Goal: Find specific page/section

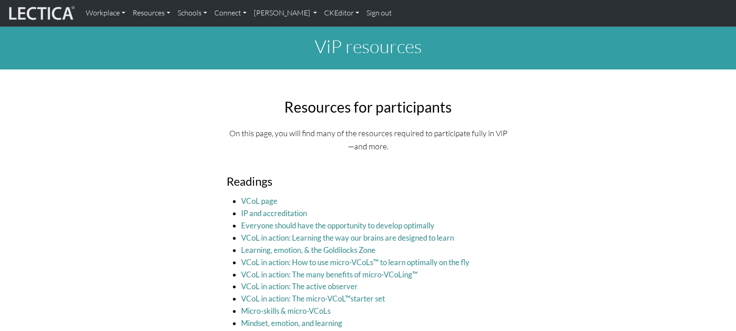
scroll to position [357, 0]
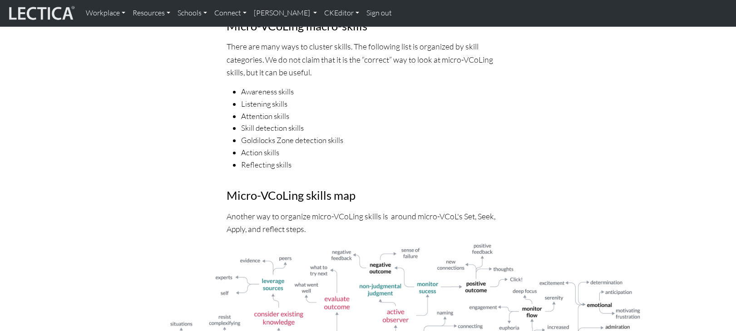
click at [277, 210] on p "Another way to organize micro-VCoLing skills is around micro-VCoL's Set, Seek, …" at bounding box center [368, 222] width 283 height 25
click at [321, 15] on link "CKEditor" at bounding box center [342, 13] width 42 height 19
click at [328, 30] on link "Edit" at bounding box center [337, 33] width 18 height 11
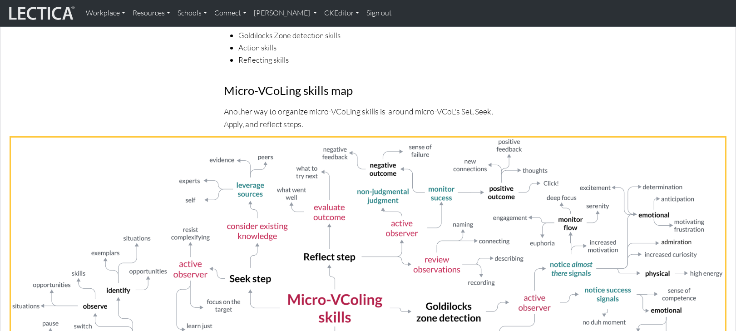
scroll to position [0, 0]
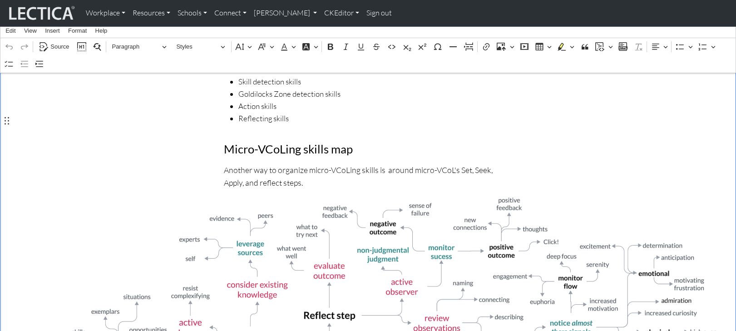
scroll to position [521, 0]
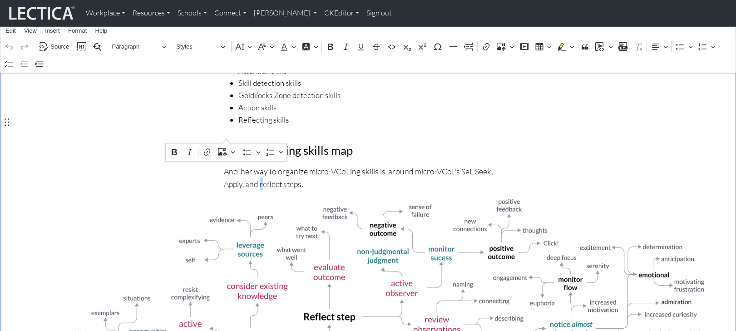
click at [377, 165] on p "Another way to organize micro-VCoLing skills is around micro-VCoL's Set, Seek, …" at bounding box center [368, 177] width 289 height 25
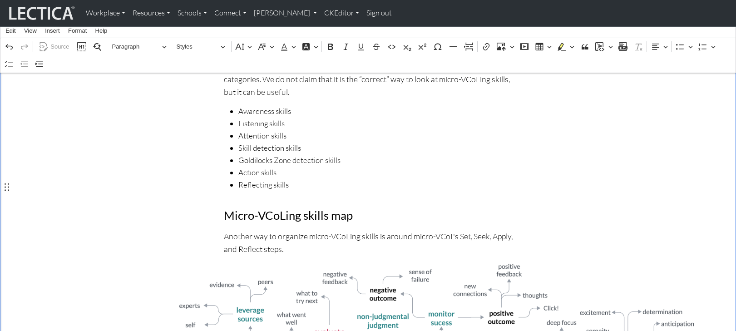
scroll to position [5, 0]
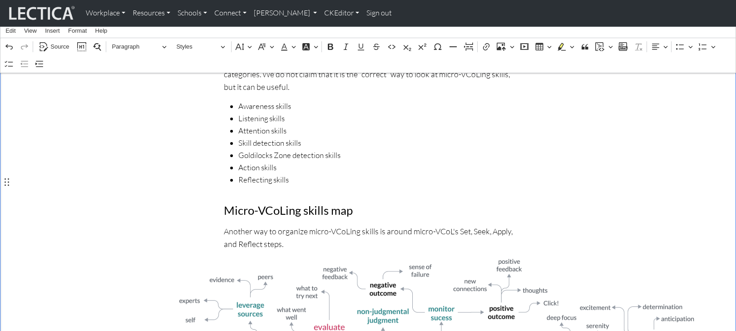
click at [400, 225] on p "Another way to organize micro-VCoLing skills is around micro-VCoL's Set, Seek, …" at bounding box center [368, 237] width 289 height 25
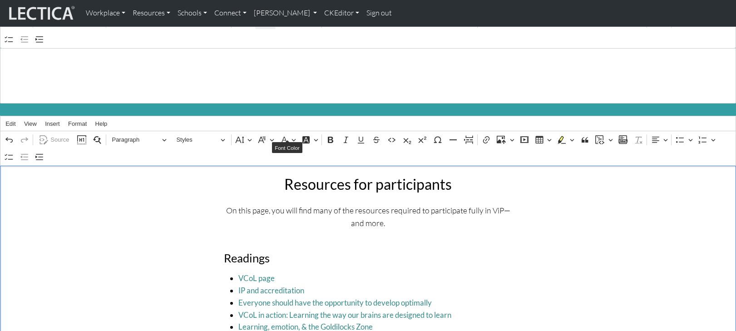
scroll to position [0, 0]
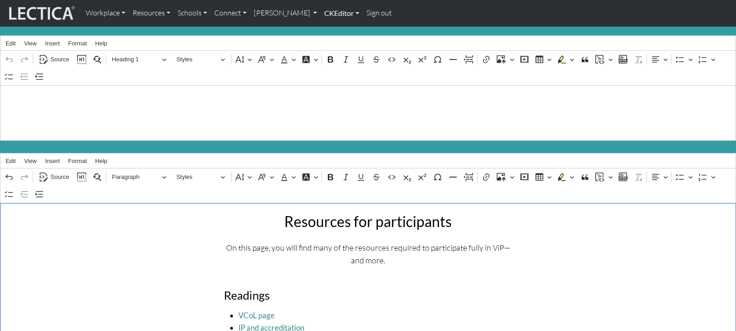
click at [321, 13] on link "CKEditor" at bounding box center [342, 13] width 42 height 19
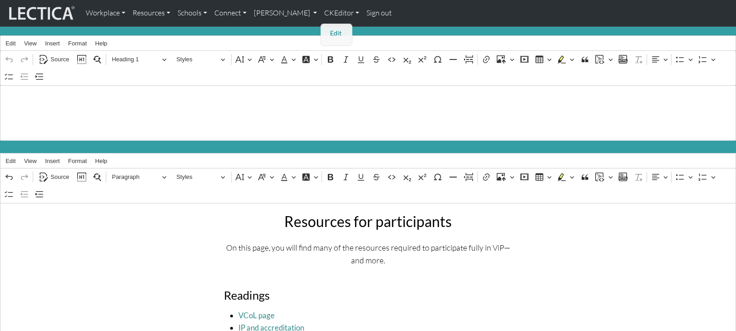
click at [328, 29] on link "Edit" at bounding box center [337, 33] width 18 height 11
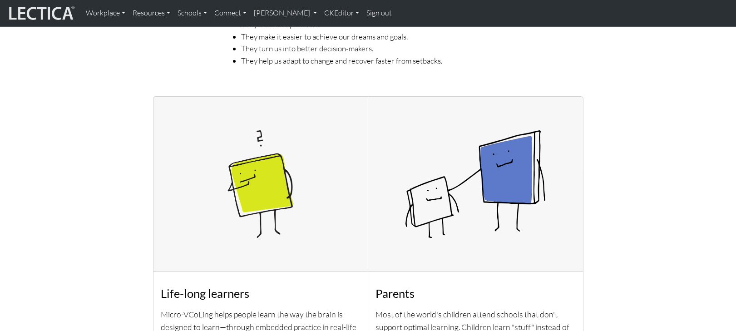
scroll to position [619, 0]
